Goal: Navigation & Orientation: Find specific page/section

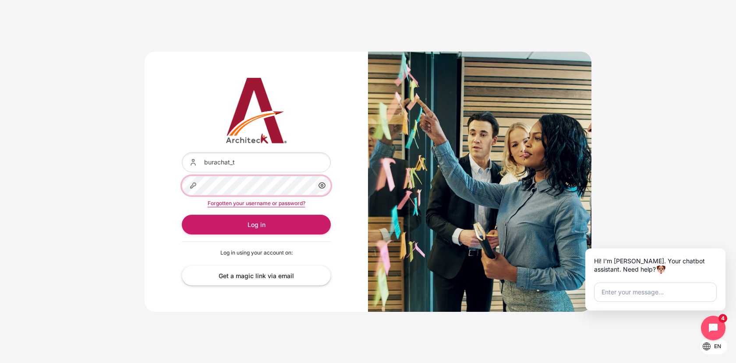
click at [182, 215] on button "Log in" at bounding box center [256, 225] width 149 height 20
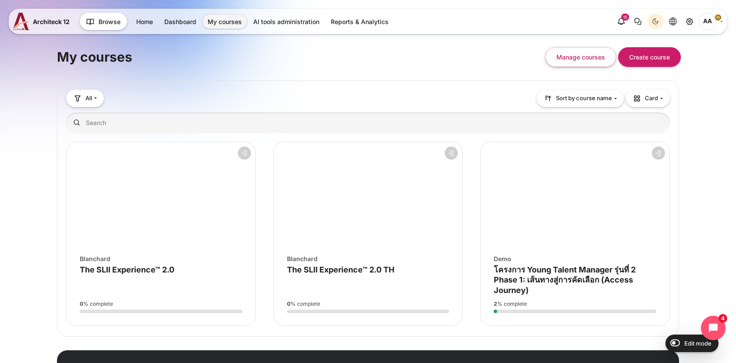
click at [699, 99] on div "My courses Manage courses Create course Blocks All" at bounding box center [368, 218] width 736 height 386
click at [476, 65] on div "My courses Manage courses Create course" at bounding box center [368, 57] width 622 height 37
click at [106, 63] on h1 "My courses" at bounding box center [94, 57] width 75 height 17
drag, startPoint x: 123, startPoint y: 63, endPoint x: 70, endPoint y: 51, distance: 54.4
click at [70, 51] on h1 "My courses" at bounding box center [94, 57] width 75 height 17
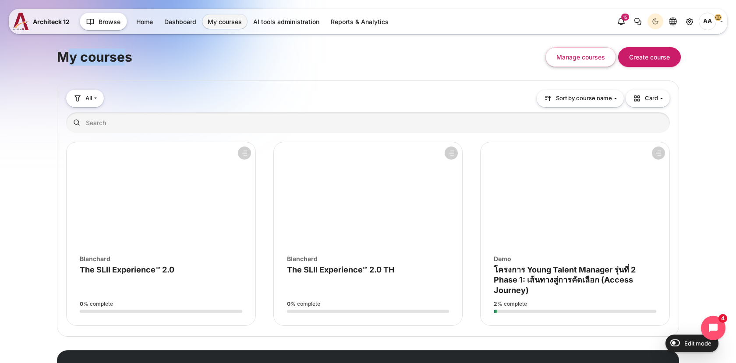
click at [70, 51] on h1 "My courses" at bounding box center [94, 57] width 75 height 17
drag, startPoint x: 57, startPoint y: 52, endPoint x: 145, endPoint y: 57, distance: 88.6
click at [145, 58] on div "My courses Manage courses Create course" at bounding box center [368, 57] width 622 height 37
click at [145, 57] on div "My courses Manage courses Create course" at bounding box center [368, 57] width 622 height 37
